Goal: Communication & Community: Answer question/provide support

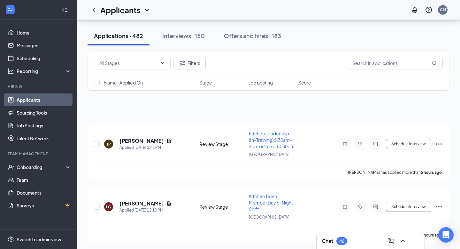
scroll to position [238, 0]
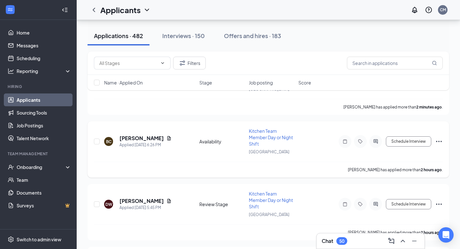
scroll to position [61, 0]
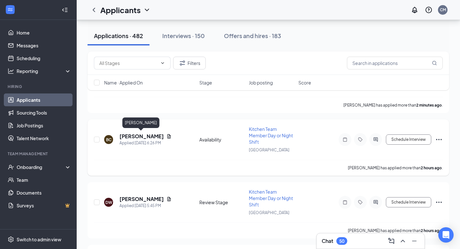
click at [148, 131] on div "BC [PERSON_NAME] Applied [DATE] 6:26 PM Availability Kitchen Team Member Day or…" at bounding box center [268, 143] width 349 height 34
click at [149, 134] on h5 "[PERSON_NAME]" at bounding box center [142, 136] width 44 height 7
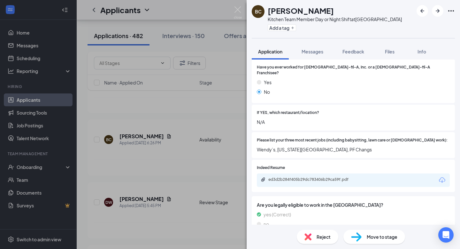
scroll to position [272, 0]
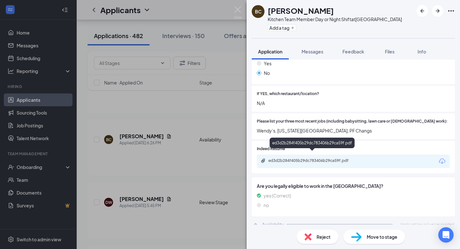
click at [314, 158] on div "ed3d2b284f405b29dc783406b29ca59f.pdf" at bounding box center [314, 160] width 90 height 5
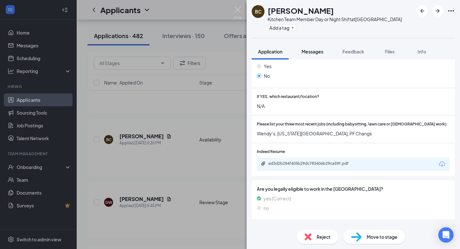
click at [309, 59] on button "Messages" at bounding box center [312, 51] width 35 height 16
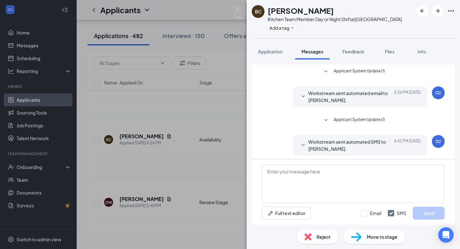
scroll to position [3, 0]
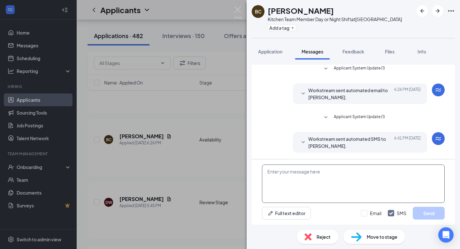
click at [300, 172] on textarea at bounding box center [353, 183] width 183 height 38
type textarea "E"
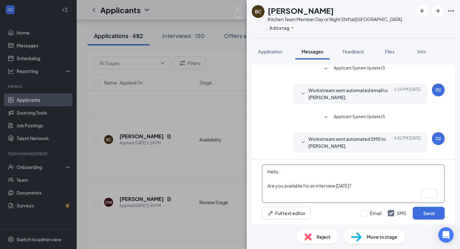
drag, startPoint x: 369, startPoint y: 186, endPoint x: 258, endPoint y: 172, distance: 111.8
click at [258, 172] on div "Hello, Are you available for an interview [DATE]? Full text editor Email SMS Se…" at bounding box center [353, 191] width 203 height 65
type textarea "Hello, Are you available for an interview [DATE]?"
click at [419, 212] on button "Send" at bounding box center [429, 213] width 32 height 13
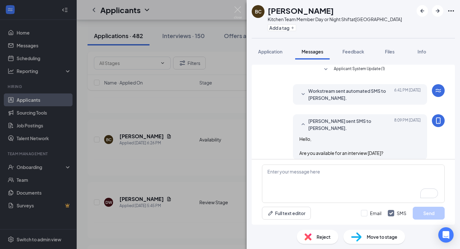
scroll to position [58, 0]
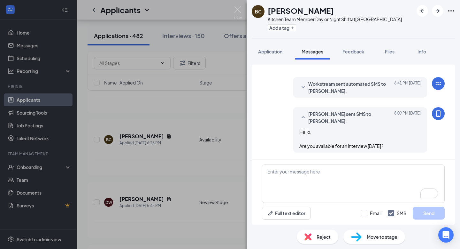
click at [241, 9] on img at bounding box center [238, 12] width 8 height 12
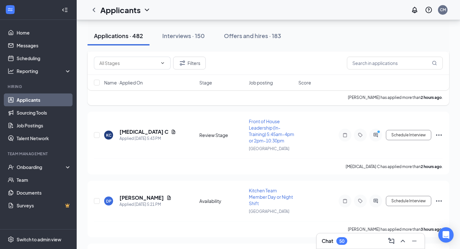
scroll to position [193, 0]
click at [130, 135] on h5 "[MEDICAL_DATA] C" at bounding box center [144, 132] width 49 height 7
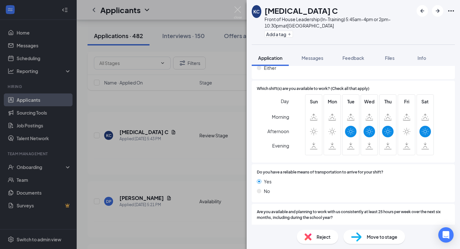
scroll to position [524, 0]
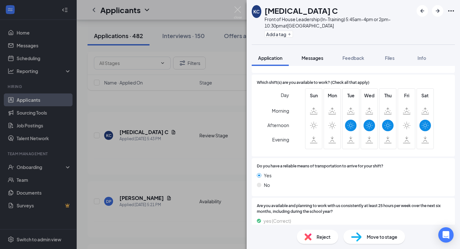
click at [306, 65] on button "Messages" at bounding box center [312, 58] width 35 height 16
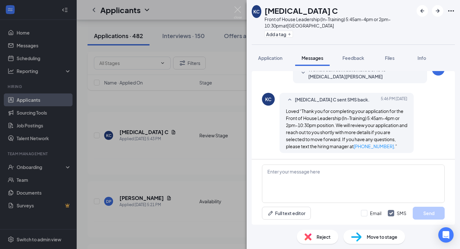
scroll to position [109, 0]
click at [155, 168] on div "KC [MEDICAL_DATA] C Front of House Leadership (In-Training) 5:45am-4pm or 2pm-1…" at bounding box center [230, 124] width 460 height 249
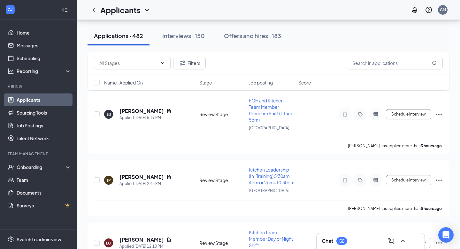
scroll to position [335, 0]
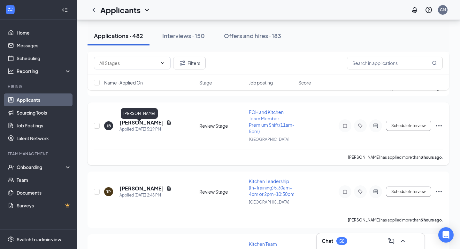
click at [144, 126] on h5 "[PERSON_NAME]" at bounding box center [142, 122] width 44 height 7
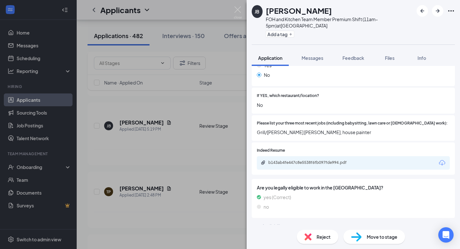
scroll to position [89, 0]
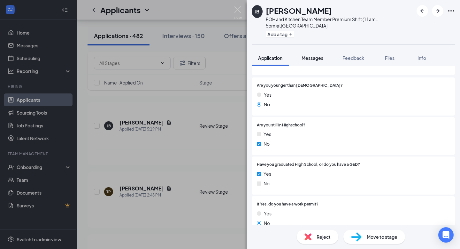
click at [315, 61] on div "Messages" at bounding box center [313, 58] width 22 height 6
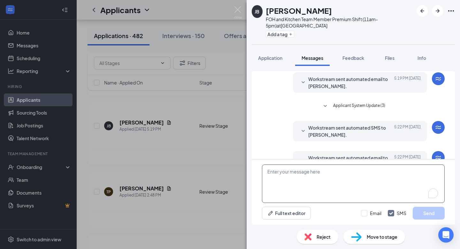
scroll to position [39, 0]
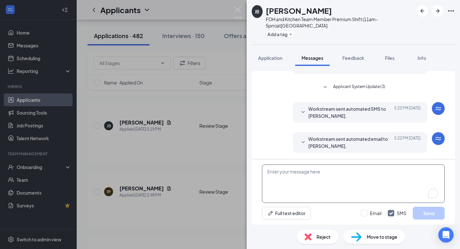
click at [294, 186] on textarea "To enrich screen reader interactions, please activate Accessibility in Grammarl…" at bounding box center [353, 183] width 183 height 38
paste textarea "Hello, Are you available for an interview [DATE]?"
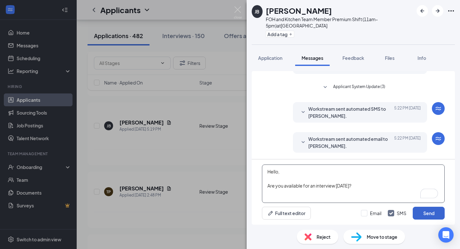
type textarea "Hello, Are you available for an interview [DATE]?"
click at [423, 216] on button "Send" at bounding box center [429, 213] width 32 height 13
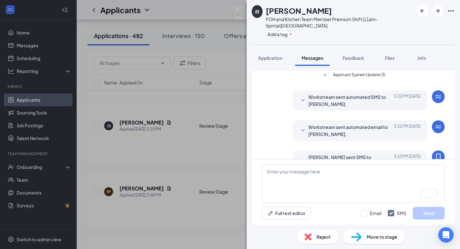
scroll to position [94, 0]
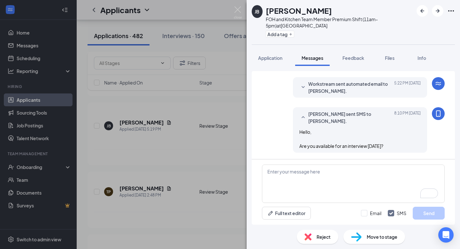
click at [191, 171] on div "[PERSON_NAME] FOH and Kitchen Team Member Premium Shift (11am-5pm) at [GEOGRAPH…" at bounding box center [230, 124] width 460 height 249
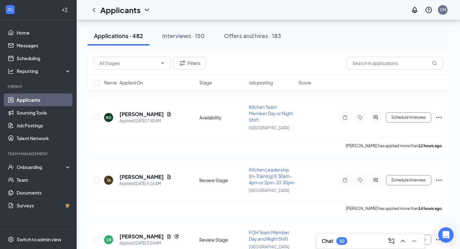
scroll to position [814, 0]
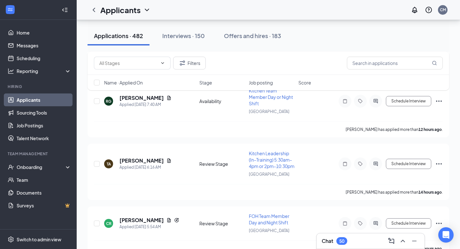
click at [332, 243] on h3 "Chat" at bounding box center [328, 240] width 12 height 7
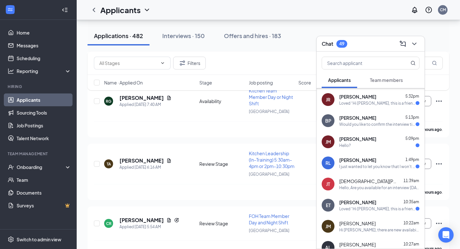
scroll to position [85, 0]
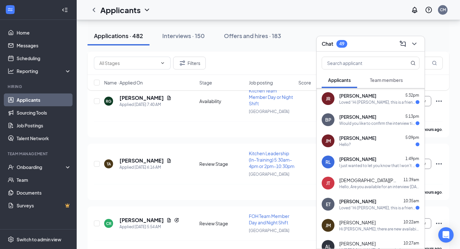
click at [355, 167] on div "I just wanted to let you know that I won't be able to make the interview. I am …" at bounding box center [378, 165] width 76 height 5
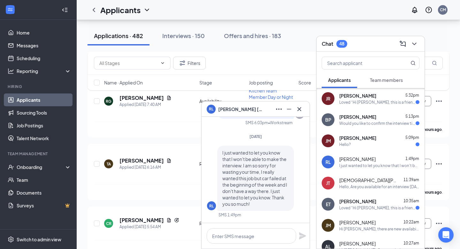
scroll to position [827, 0]
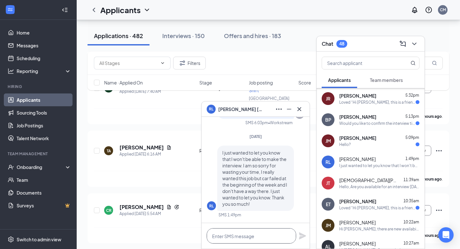
click at [244, 240] on textarea at bounding box center [252, 235] width 90 height 15
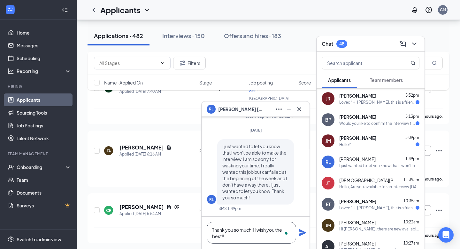
type textarea "Thank you so much!! I wish you the best!!"
click at [300, 230] on icon "Plane" at bounding box center [302, 232] width 7 height 7
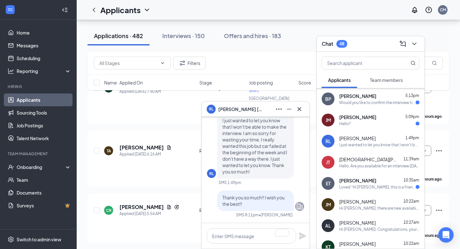
scroll to position [106, 0]
click at [335, 191] on div "ET [PERSON_NAME] 10:35am Loved “Hi [PERSON_NAME], this is a friendly reminder. …" at bounding box center [371, 182] width 108 height 21
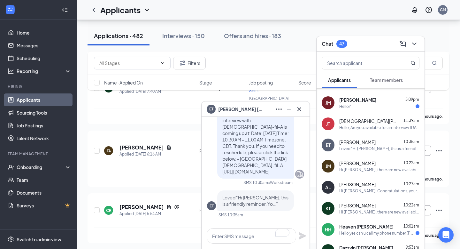
scroll to position [148, 0]
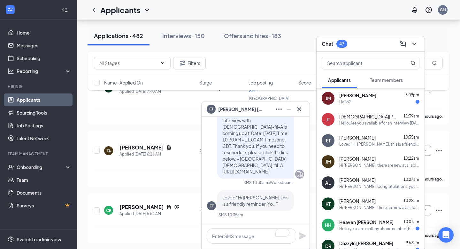
click at [366, 40] on div "Chat 47" at bounding box center [371, 44] width 98 height 10
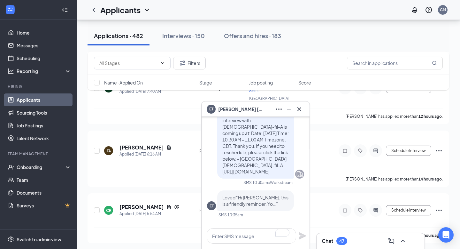
scroll to position [0, 0]
click at [301, 110] on icon "Cross" at bounding box center [300, 109] width 4 height 4
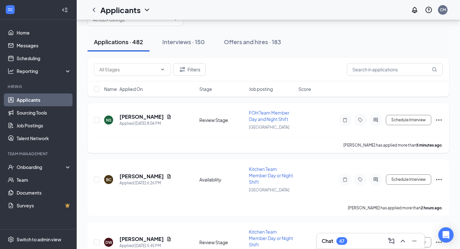
scroll to position [26, 0]
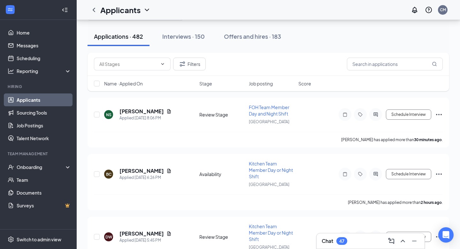
click at [330, 244] on h3 "Chat" at bounding box center [328, 240] width 12 height 7
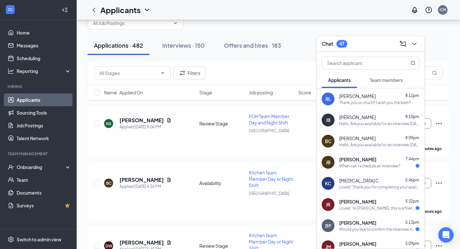
scroll to position [0, 0]
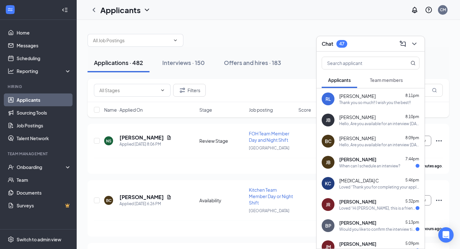
click at [377, 43] on div "Chat 47" at bounding box center [371, 44] width 98 height 10
